Goal: Navigation & Orientation: Find specific page/section

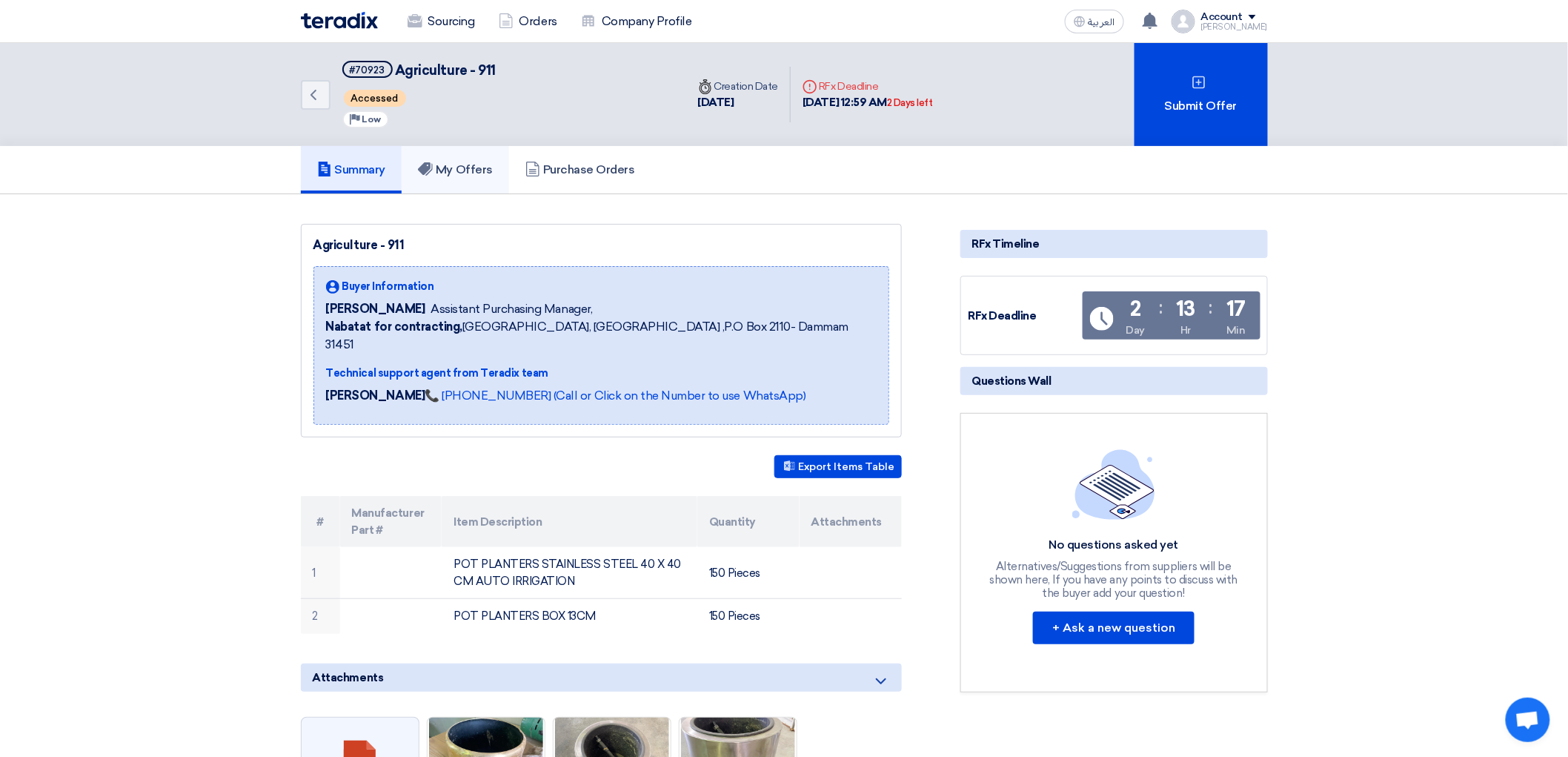
click at [447, 177] on h5 "My Offers" at bounding box center [455, 170] width 75 height 15
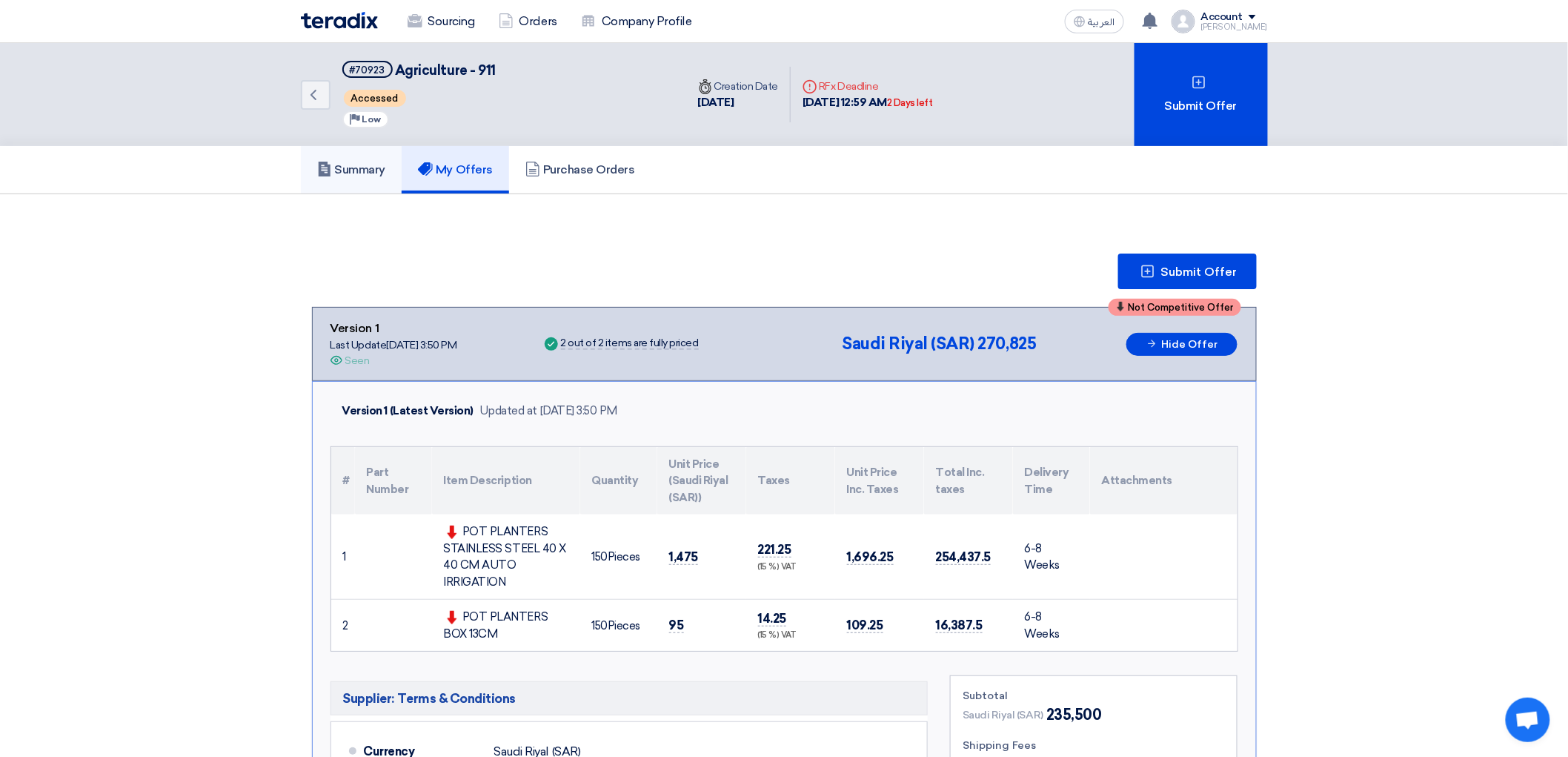
click at [301, 178] on link "Summary" at bounding box center [352, 170] width 101 height 47
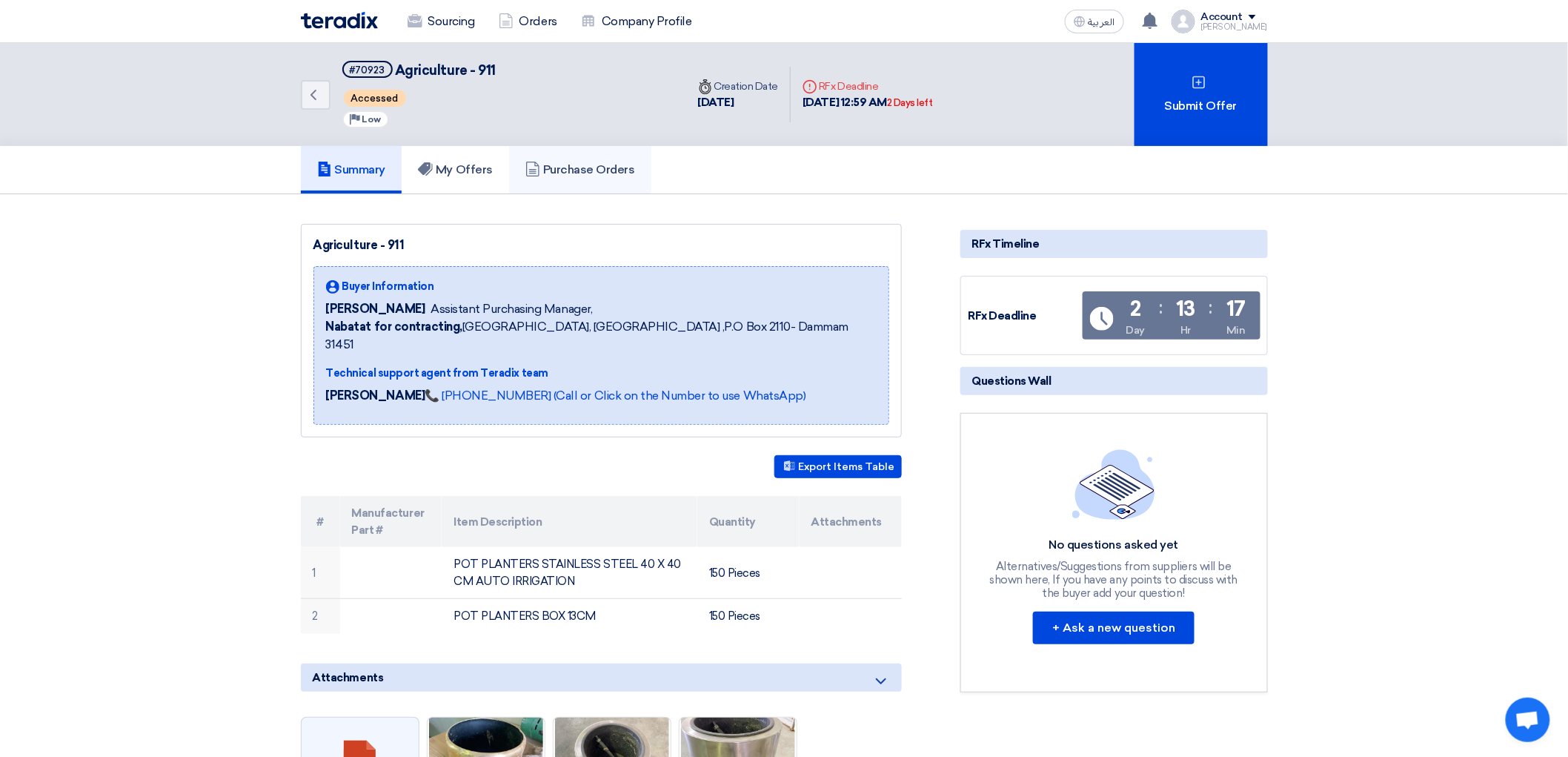
click at [551, 177] on h5 "Purchase Orders" at bounding box center [581, 170] width 110 height 15
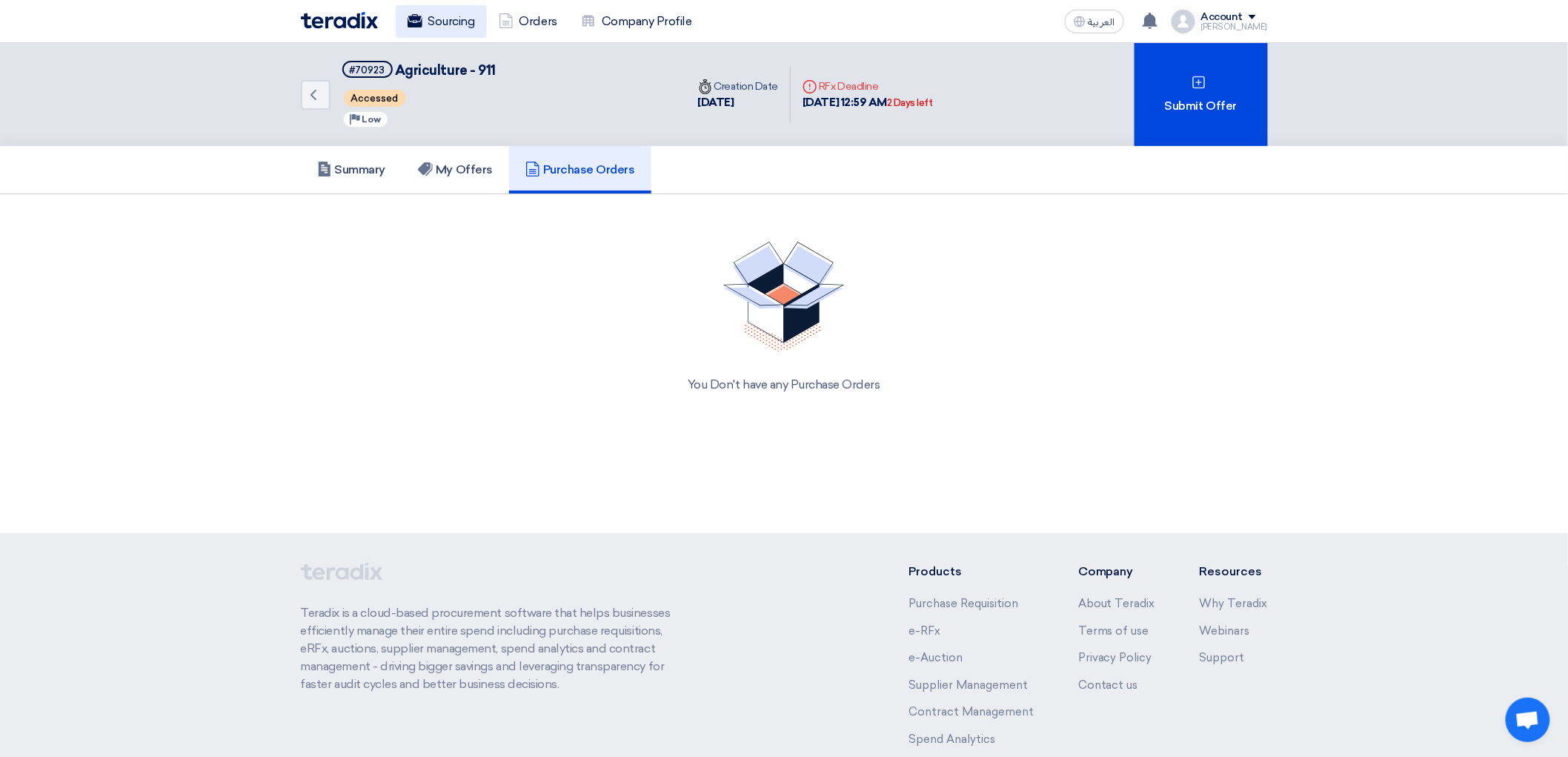
click at [406, 36] on link "Sourcing" at bounding box center [441, 22] width 91 height 33
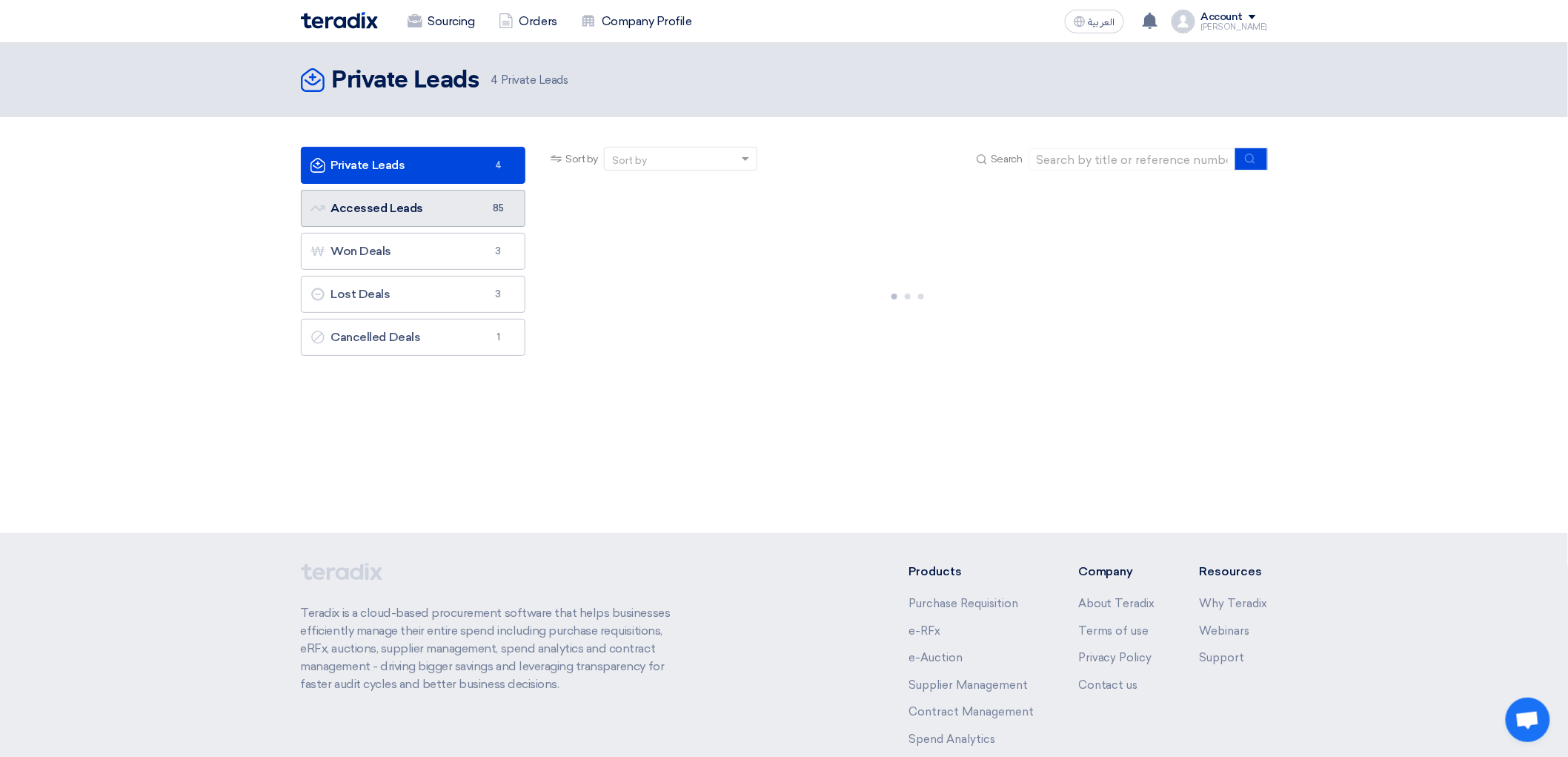
click at [380, 227] on link "Accessed Leads Accessed Leads 85" at bounding box center [413, 208] width 225 height 37
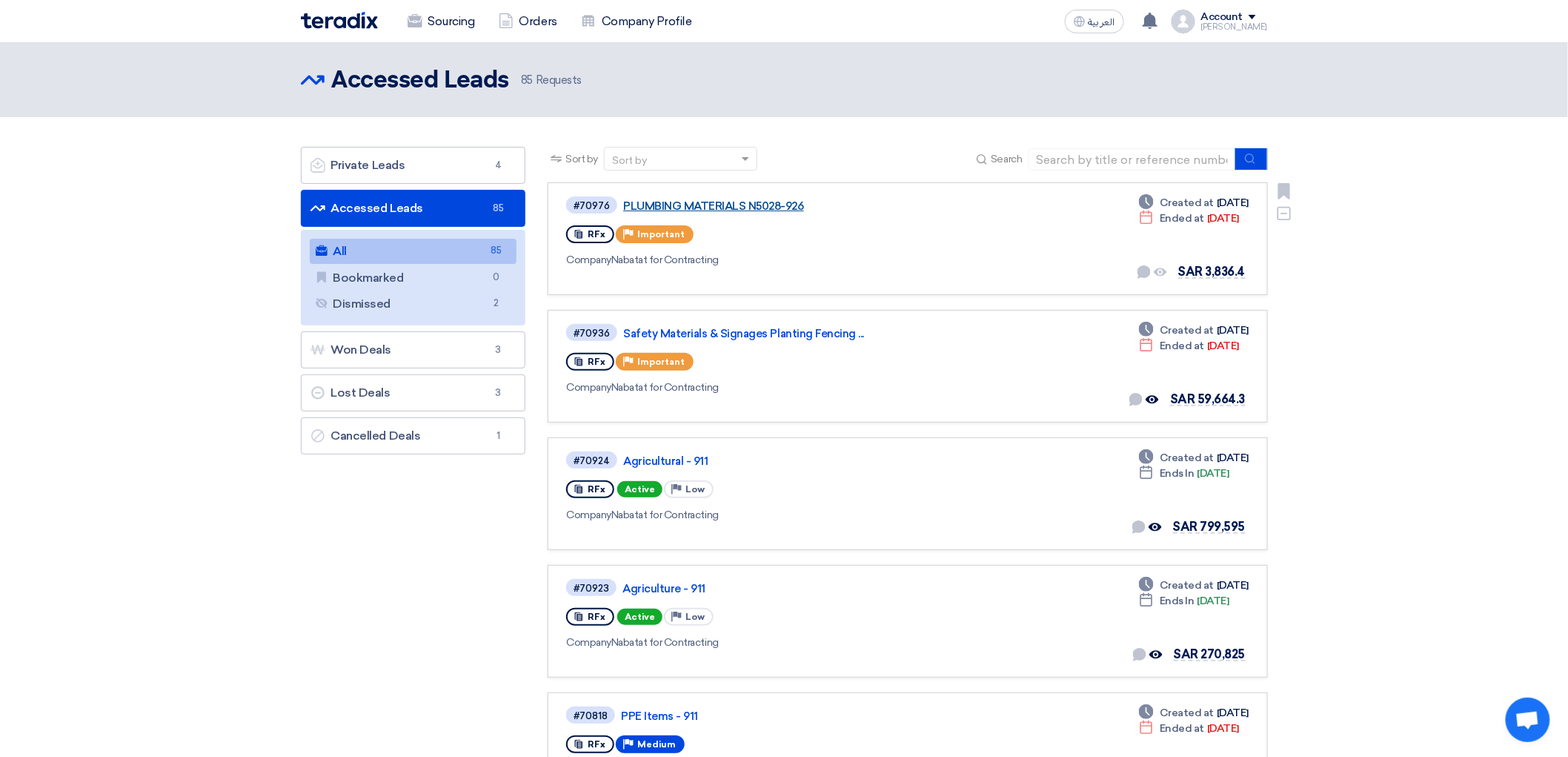
click at [715, 213] on link "PLUMBING MATERIALS N5028-926" at bounding box center [808, 205] width 371 height 13
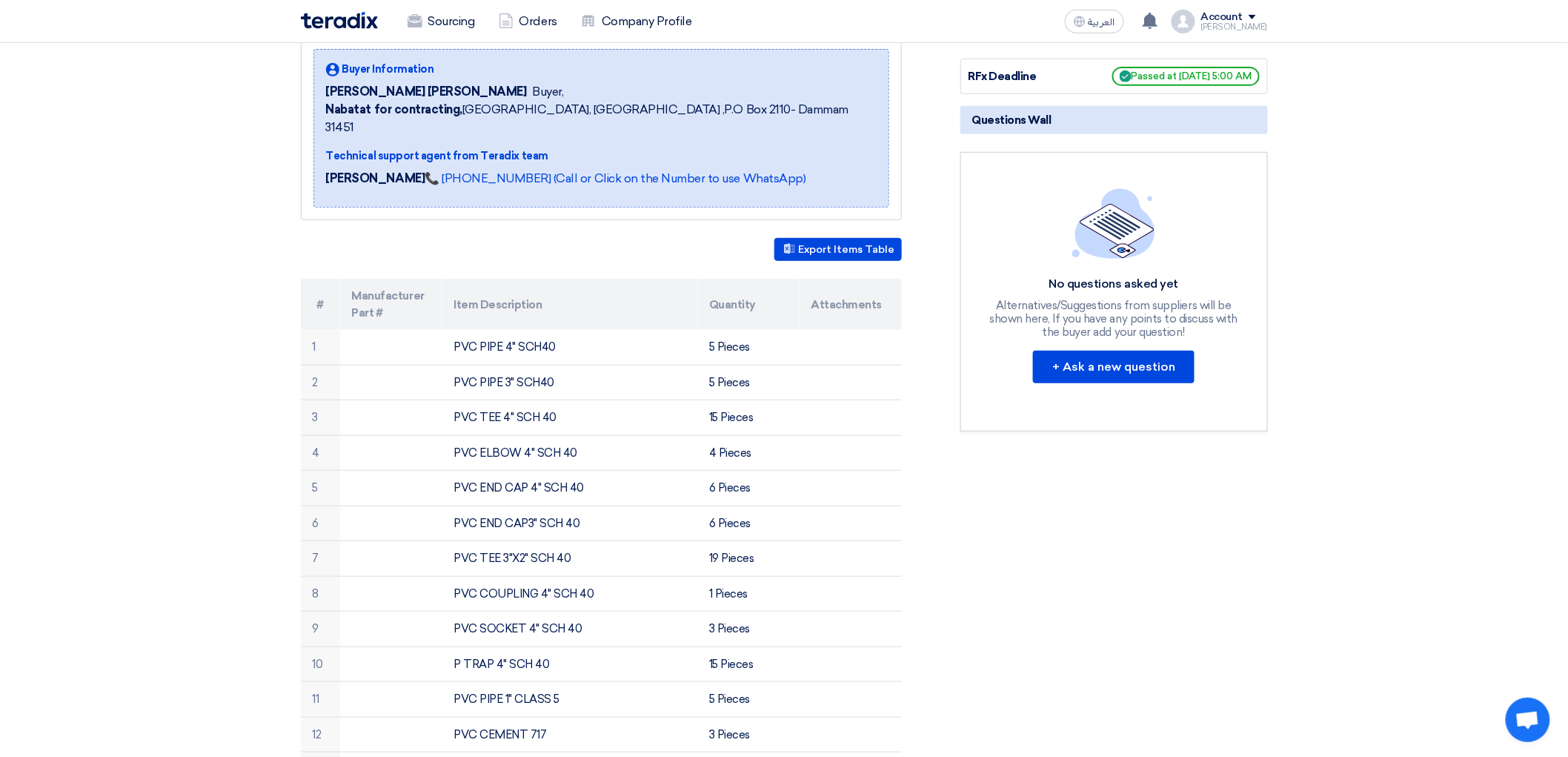
scroll to position [171, 0]
